Goal: Transaction & Acquisition: Purchase product/service

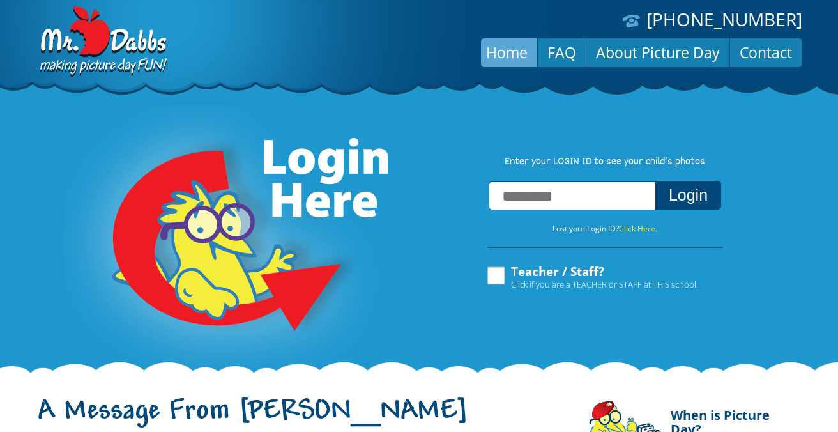
click at [531, 196] on input "text" at bounding box center [572, 195] width 167 height 29
paste input "**********"
type input "**********"
click at [684, 203] on button "Login" at bounding box center [688, 195] width 66 height 29
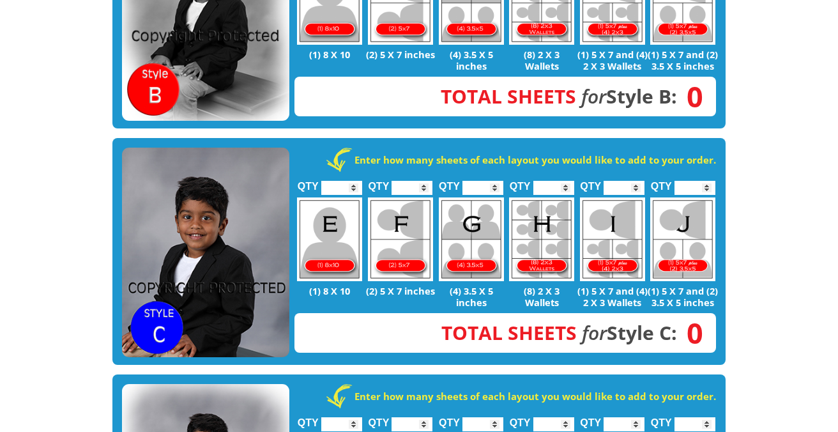
scroll to position [621, 0]
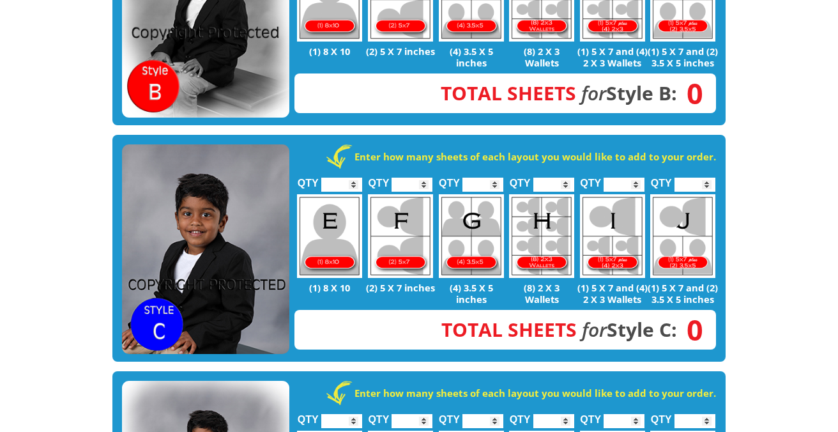
click at [330, 231] on img at bounding box center [329, 236] width 65 height 84
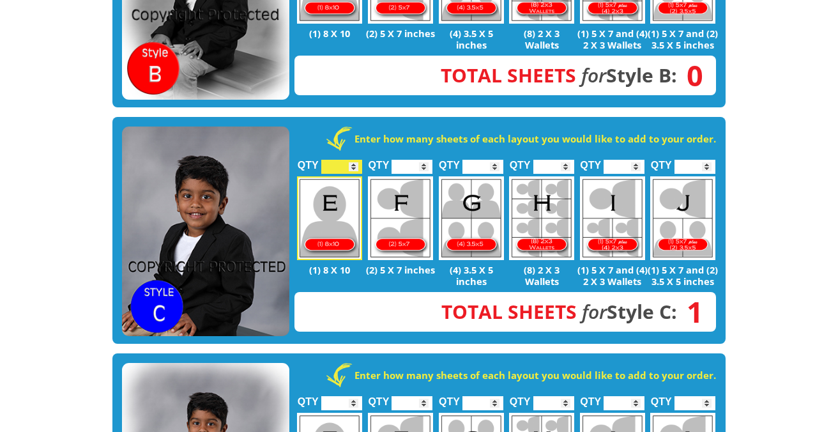
scroll to position [673, 0]
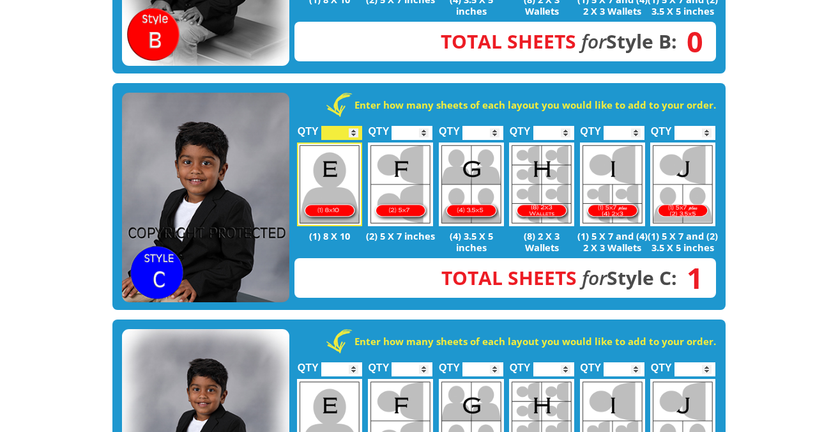
click at [353, 128] on input "*" at bounding box center [341, 133] width 41 height 14
click at [353, 133] on input "*" at bounding box center [341, 133] width 41 height 14
type input "*"
click at [353, 133] on input "*" at bounding box center [341, 133] width 41 height 14
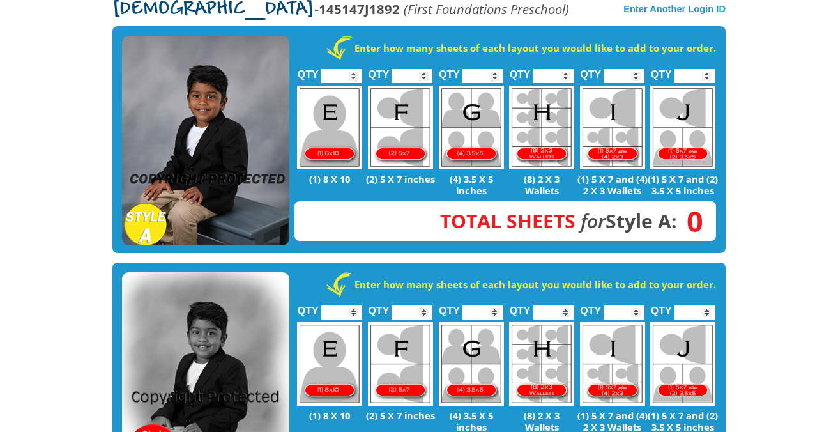
scroll to position [245, 0]
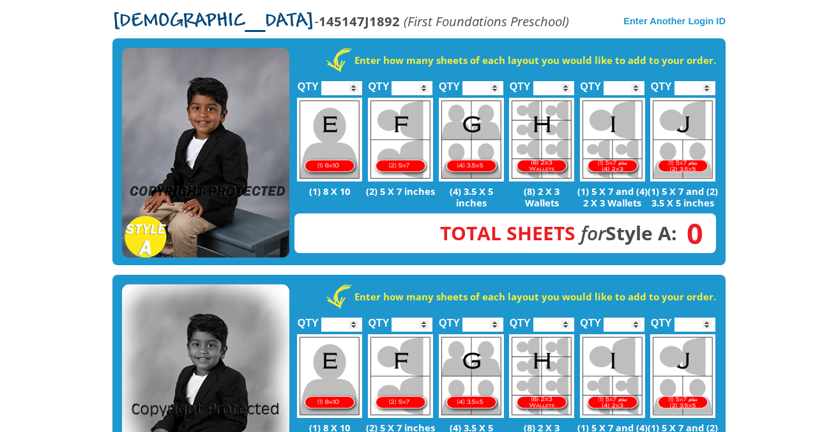
type input "*"
click at [353, 86] on input "*" at bounding box center [341, 88] width 41 height 14
click at [724, 283] on div "Enter how many sheets of each layout you would like to add to your order. QTY *…" at bounding box center [418, 388] width 613 height 227
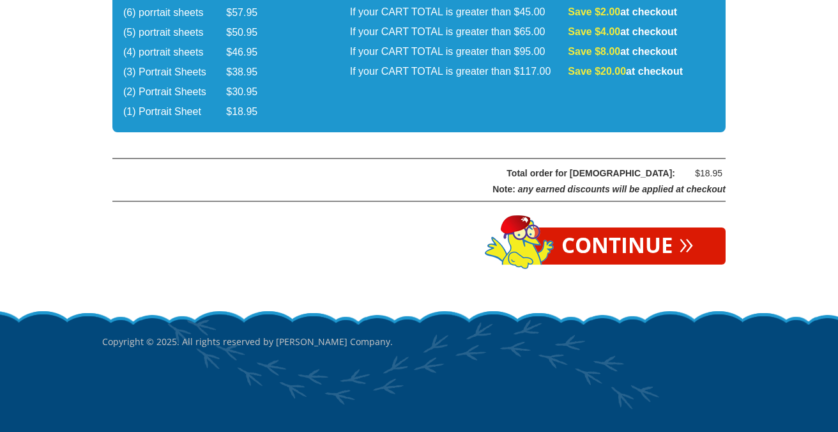
scroll to position [2233, 0]
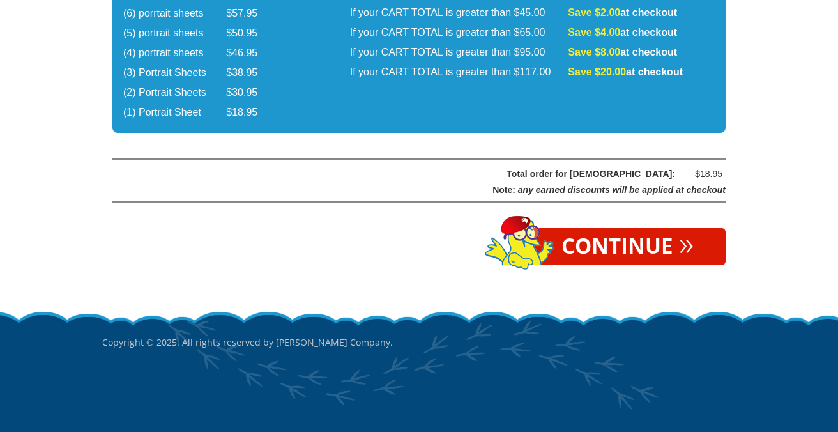
click at [636, 252] on link "Continue »" at bounding box center [628, 246] width 196 height 37
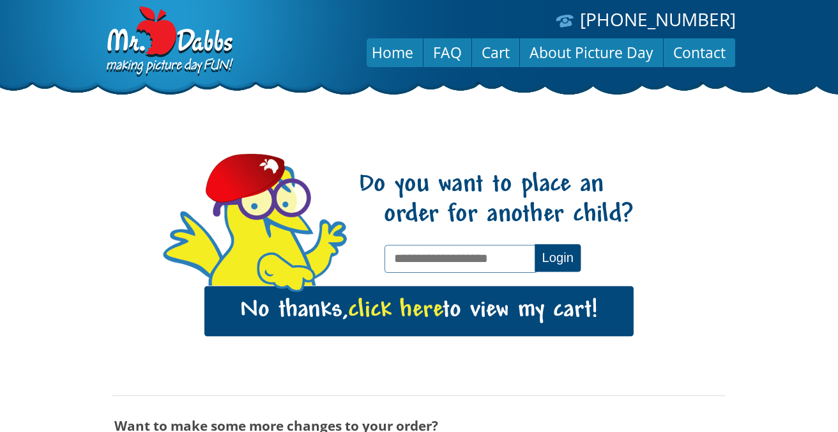
click at [404, 256] on input "text" at bounding box center [461, 258] width 153 height 27
